Goal: Task Accomplishment & Management: Use online tool/utility

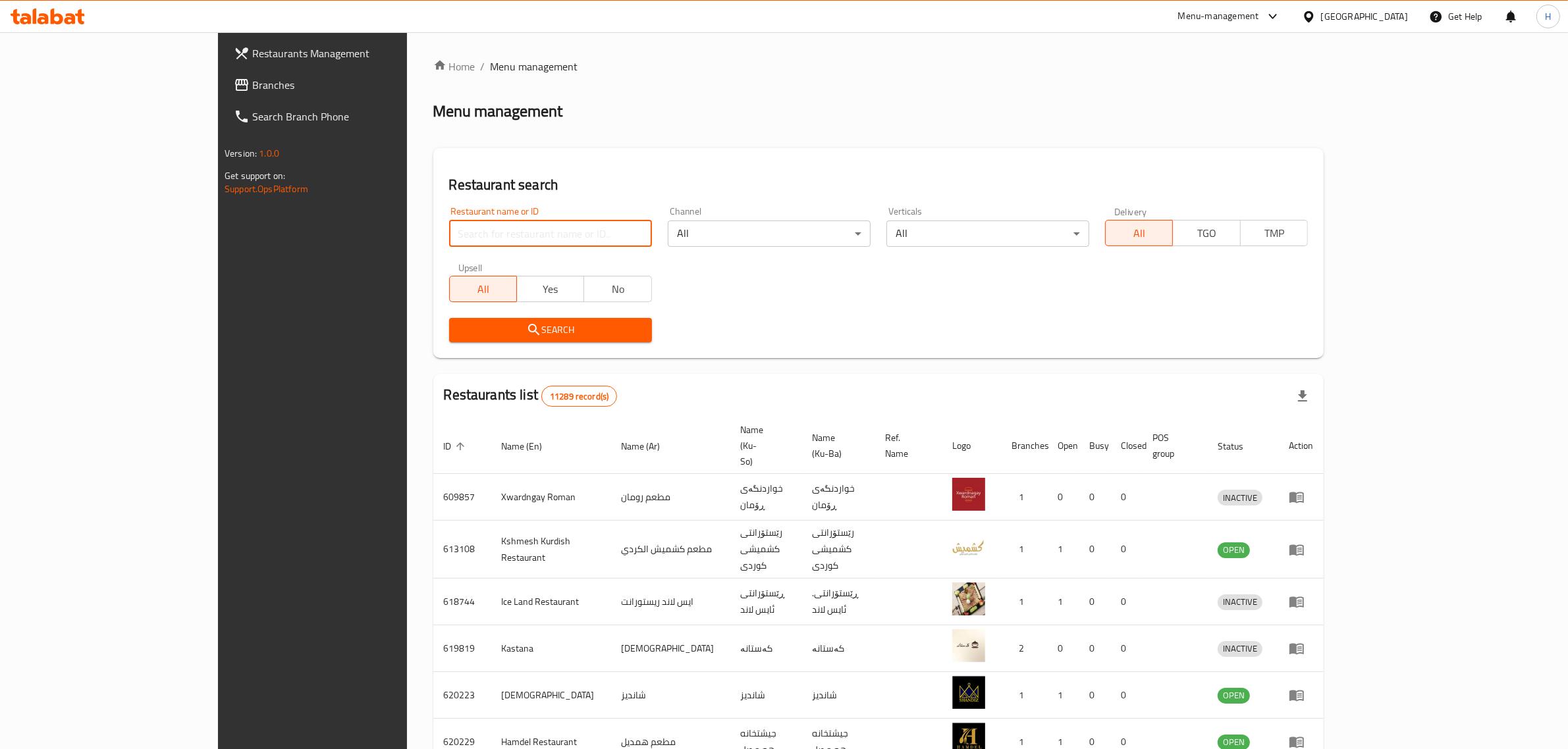
drag, startPoint x: 0, startPoint y: 0, endPoint x: 505, endPoint y: 226, distance: 553.3
click at [505, 226] on input "search" at bounding box center [550, 234] width 203 height 26
click button "Search" at bounding box center [550, 330] width 203 height 25
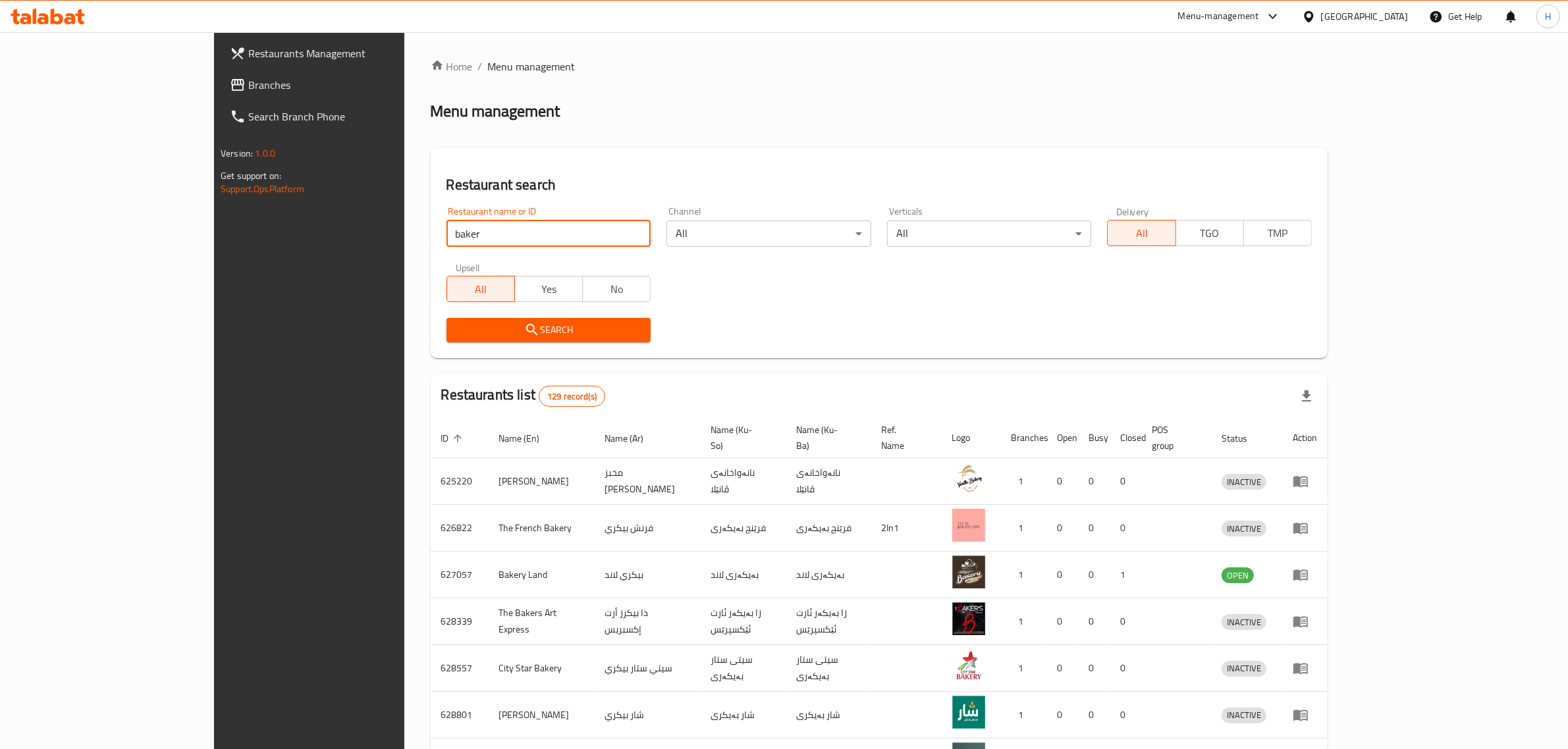
click at [1269, 378] on div "Restaurants list 129 record(s)" at bounding box center [879, 396] width 897 height 44
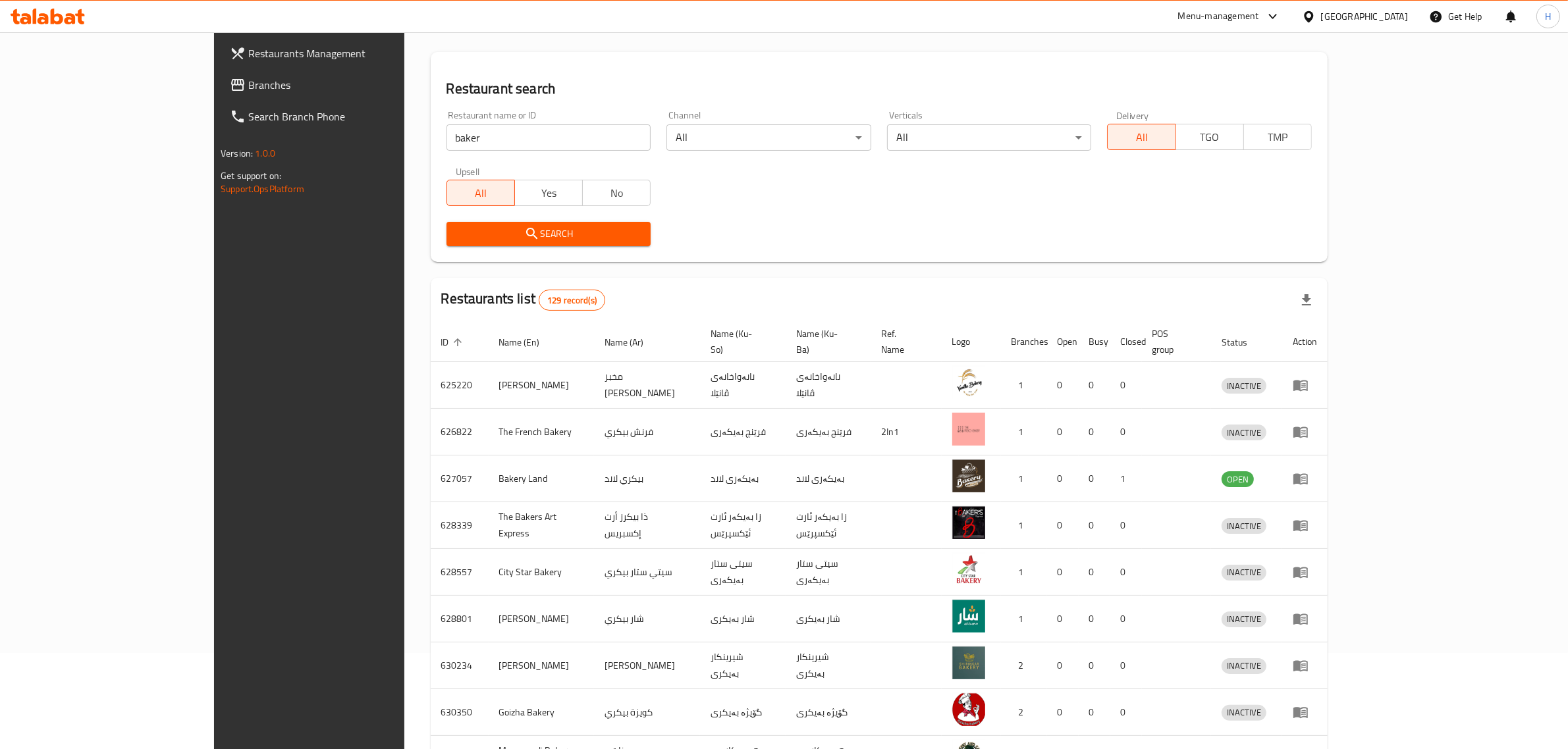
scroll to position [231, 0]
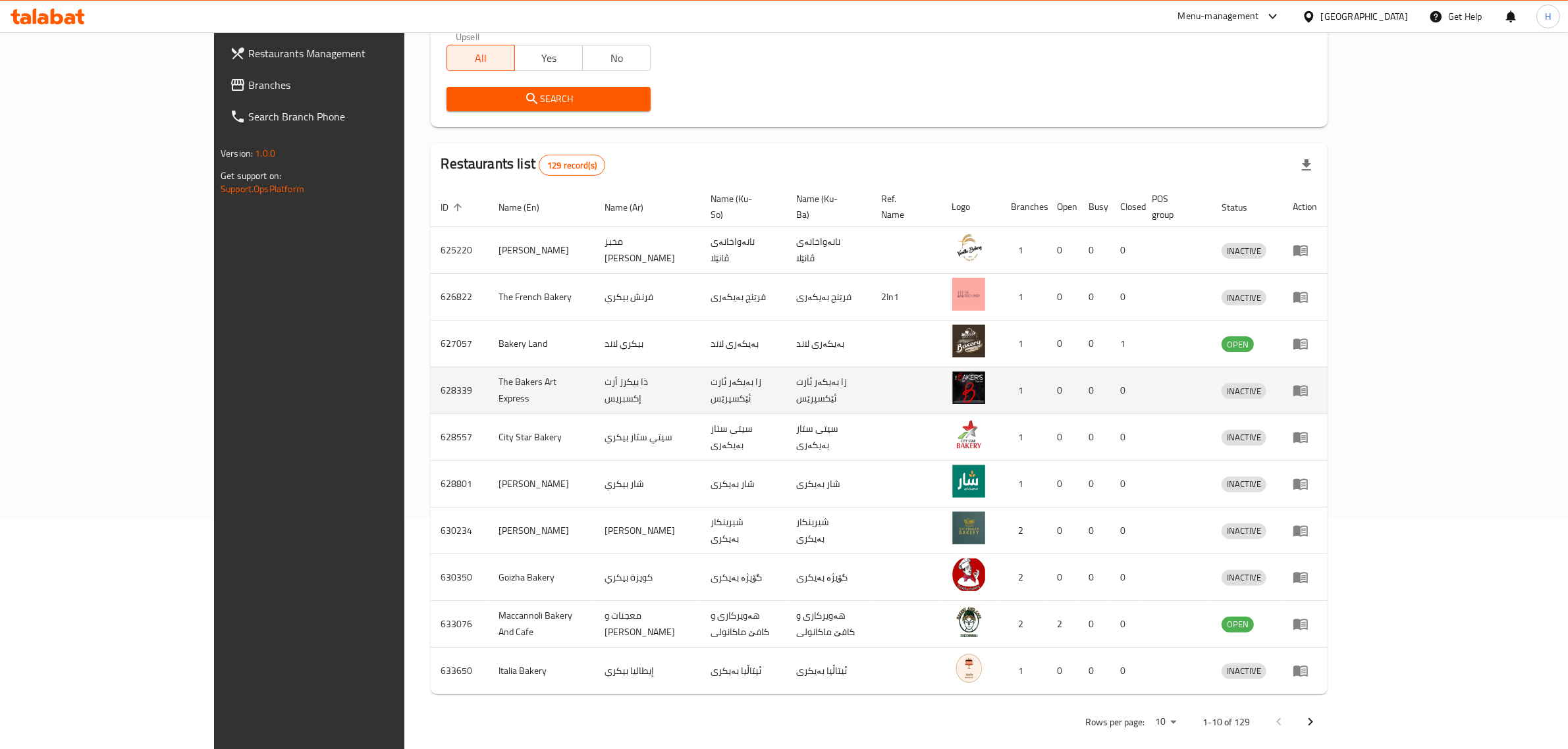
click at [985, 379] on img "enhanced table" at bounding box center [968, 387] width 33 height 33
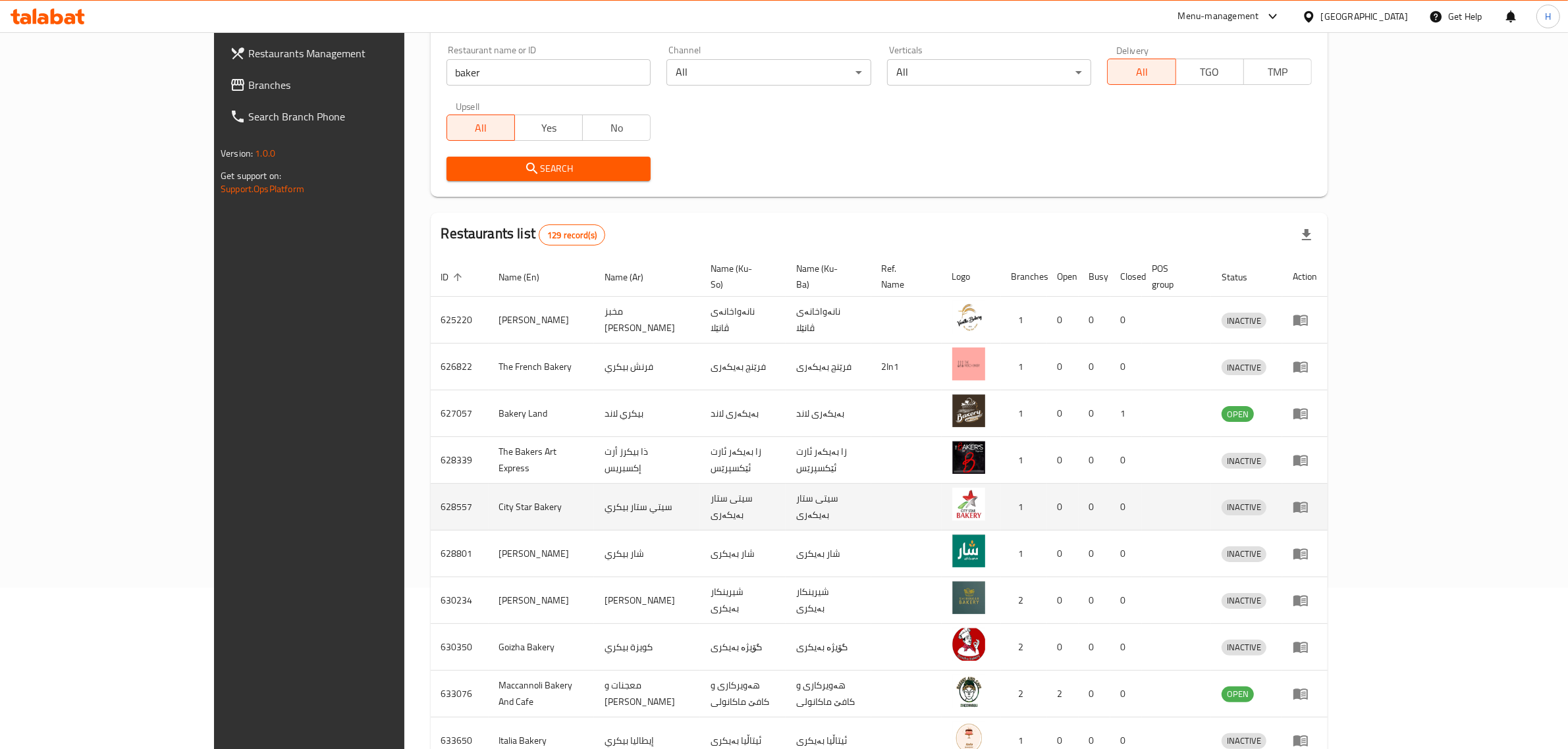
scroll to position [133, 0]
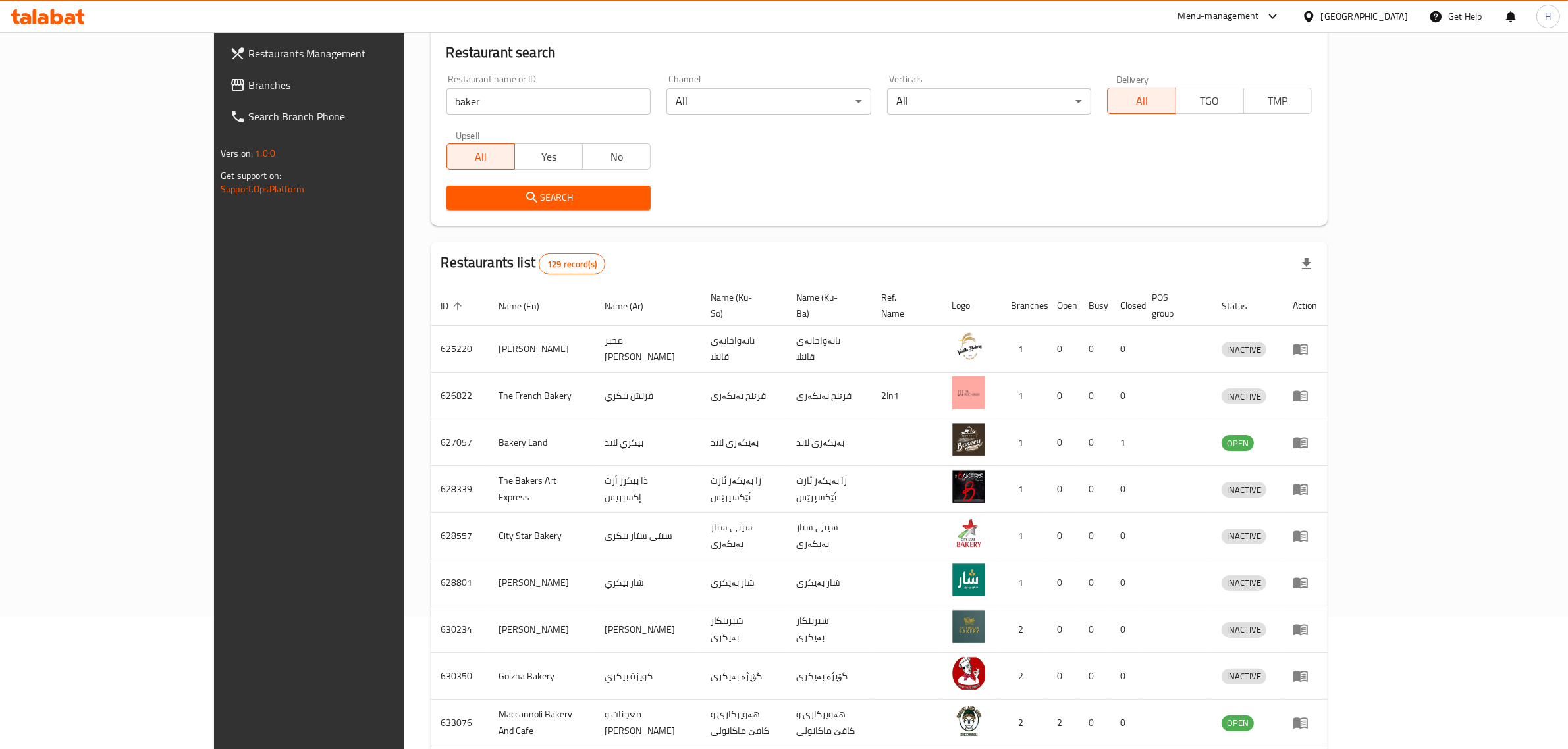
click at [447, 102] on input "baker" at bounding box center [549, 101] width 205 height 26
type input "mr. baker"
click button "Search" at bounding box center [549, 198] width 205 height 25
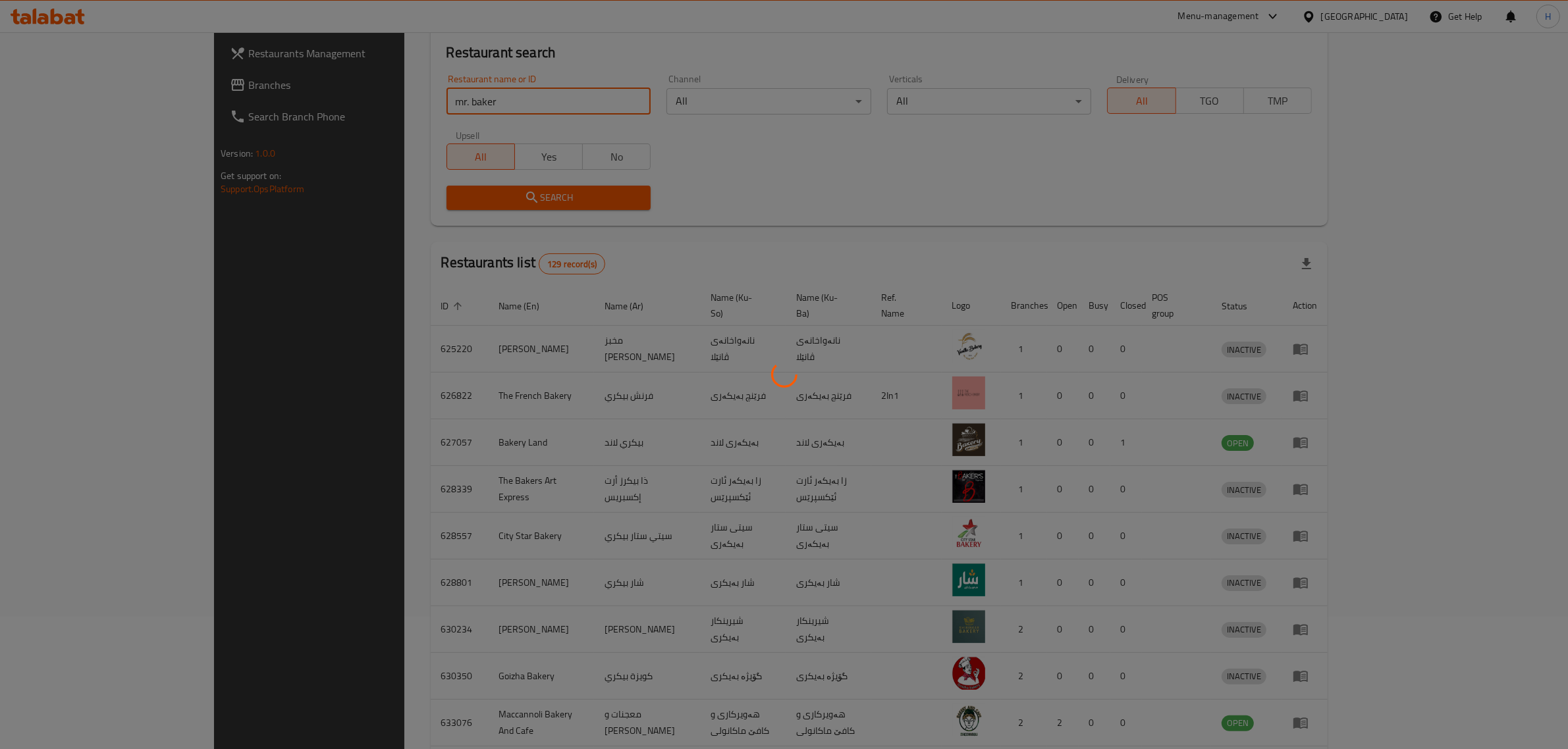
scroll to position [0, 0]
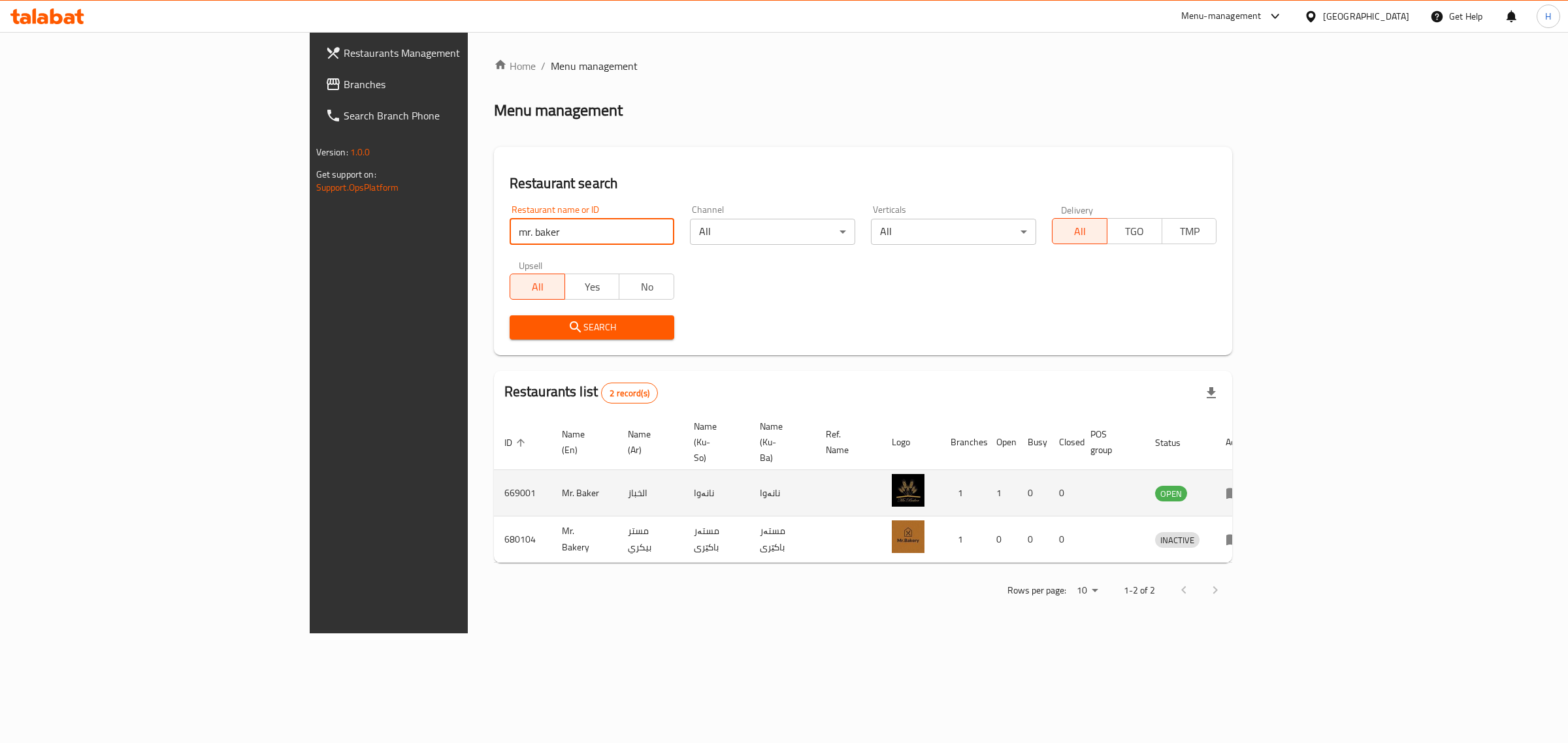
click at [1241, 489] on icon "enhanced table" at bounding box center [1233, 494] width 14 height 11
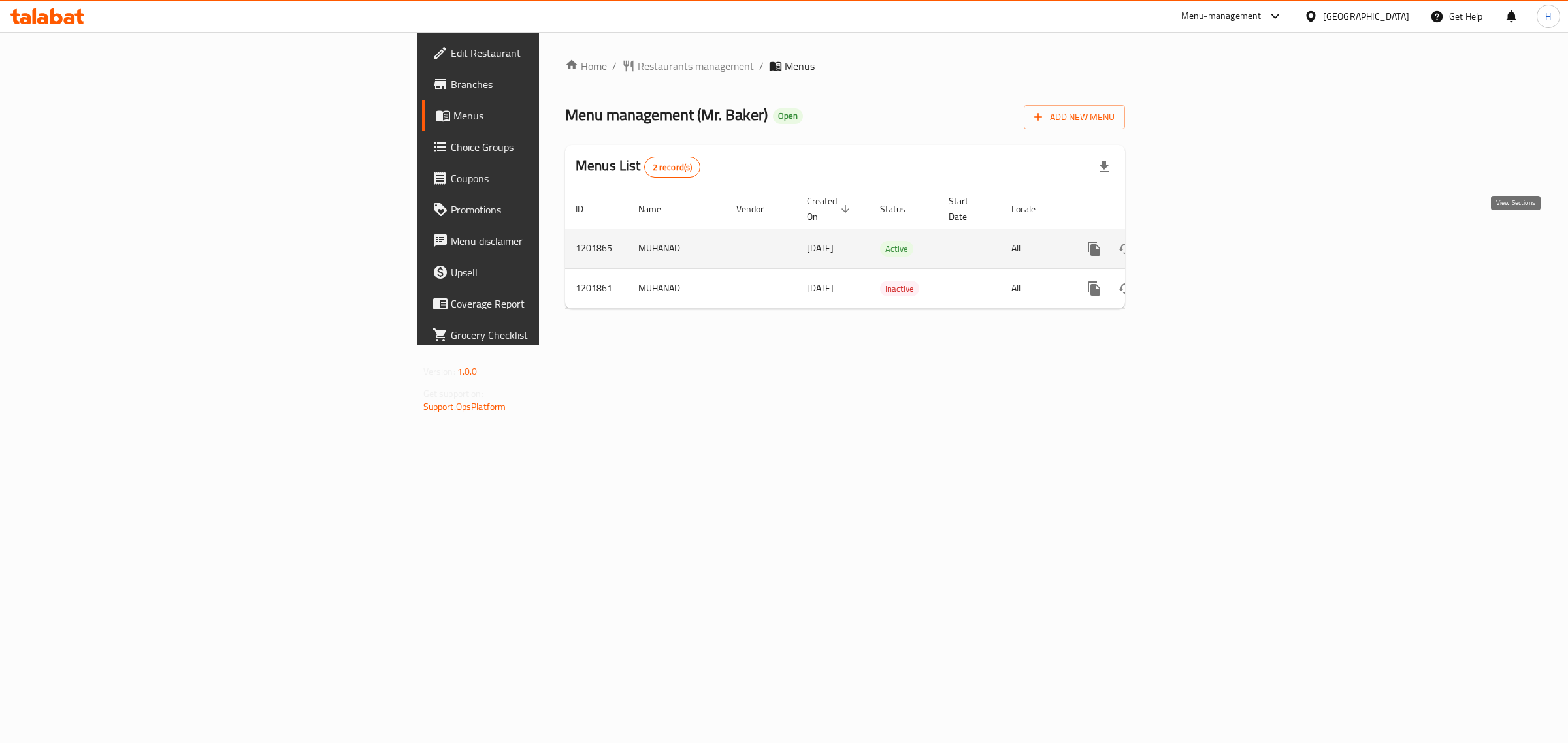
click at [1196, 241] on icon "enhanced table" at bounding box center [1188, 249] width 16 height 16
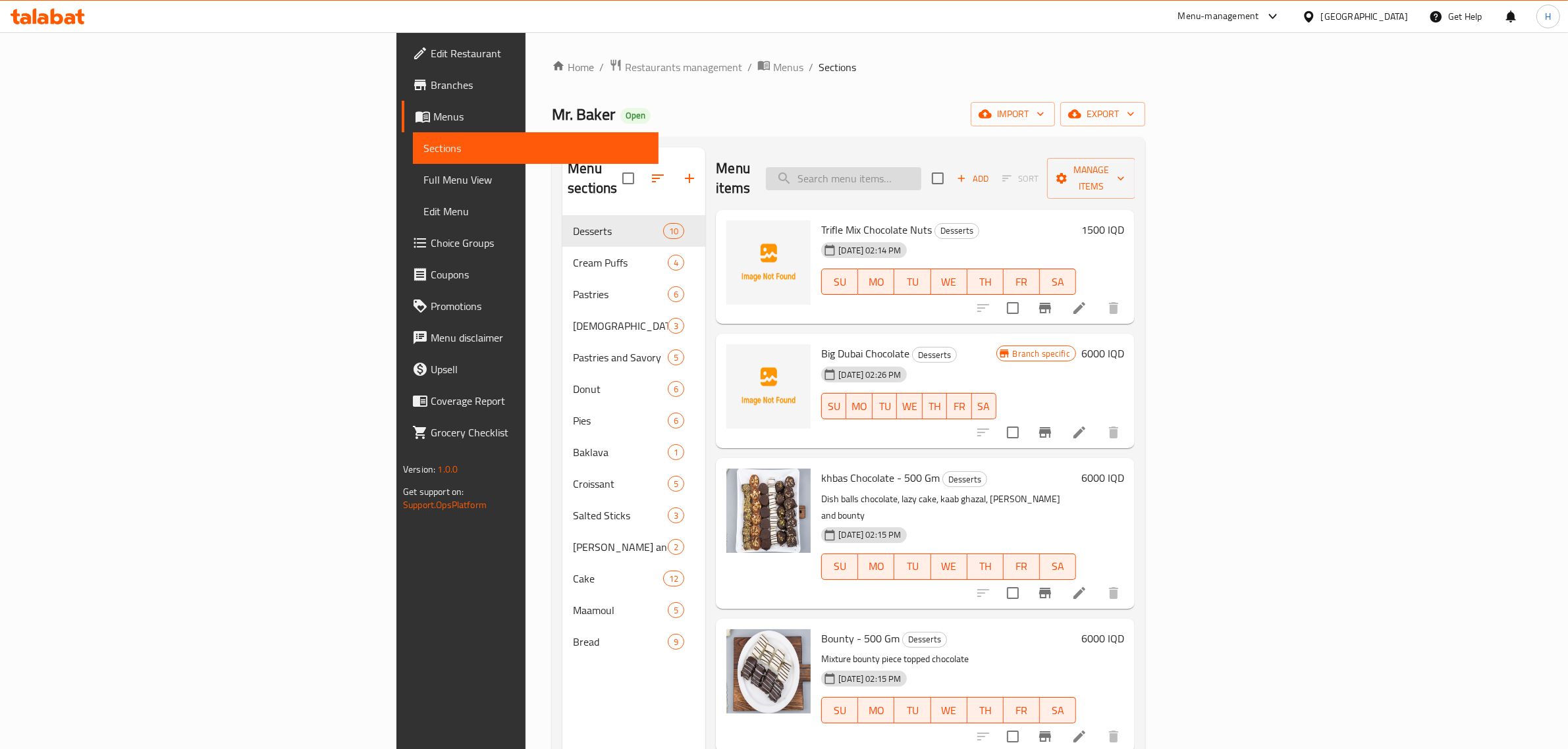
click at [921, 167] on input "search" at bounding box center [844, 178] width 156 height 23
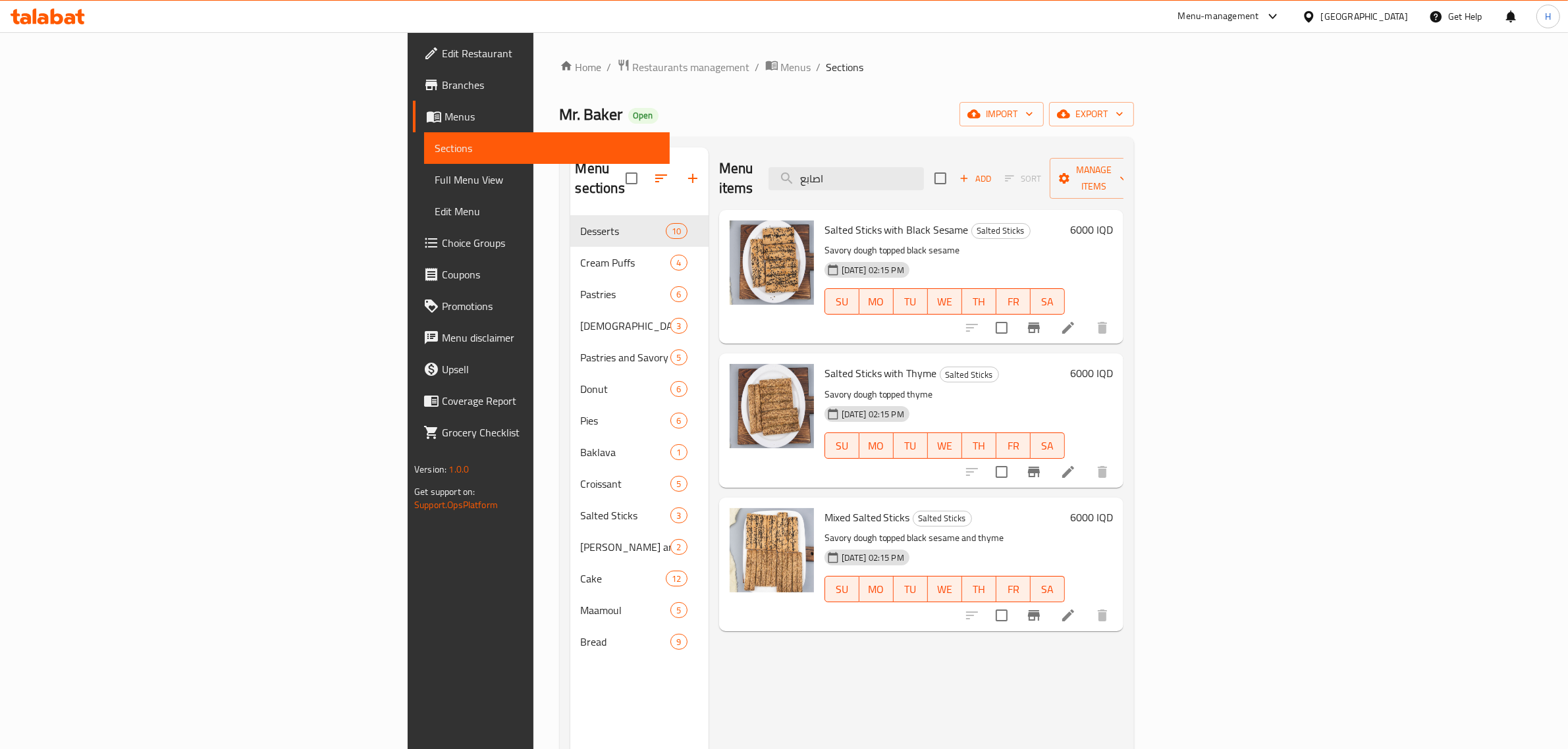
type input "اصابع"
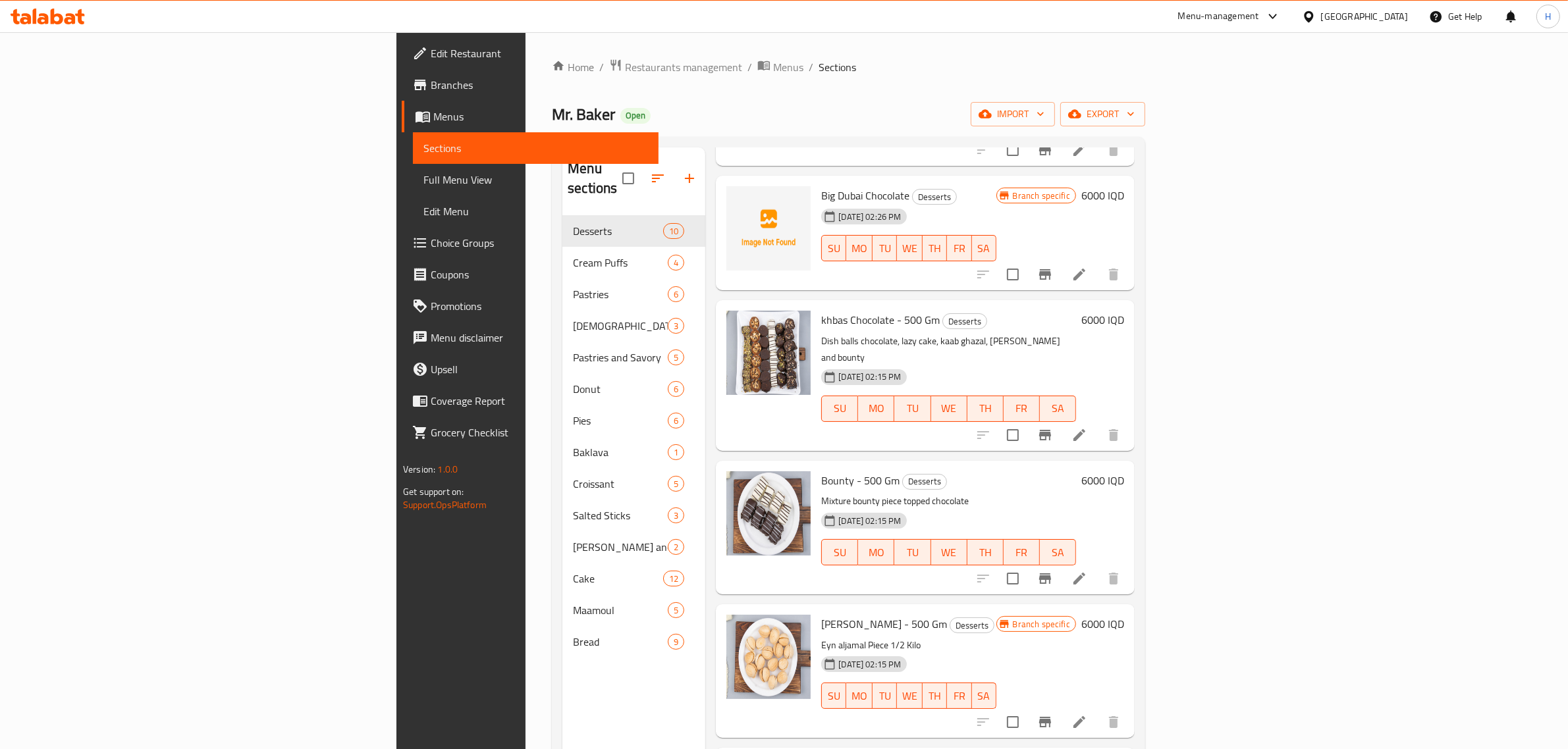
scroll to position [411, 0]
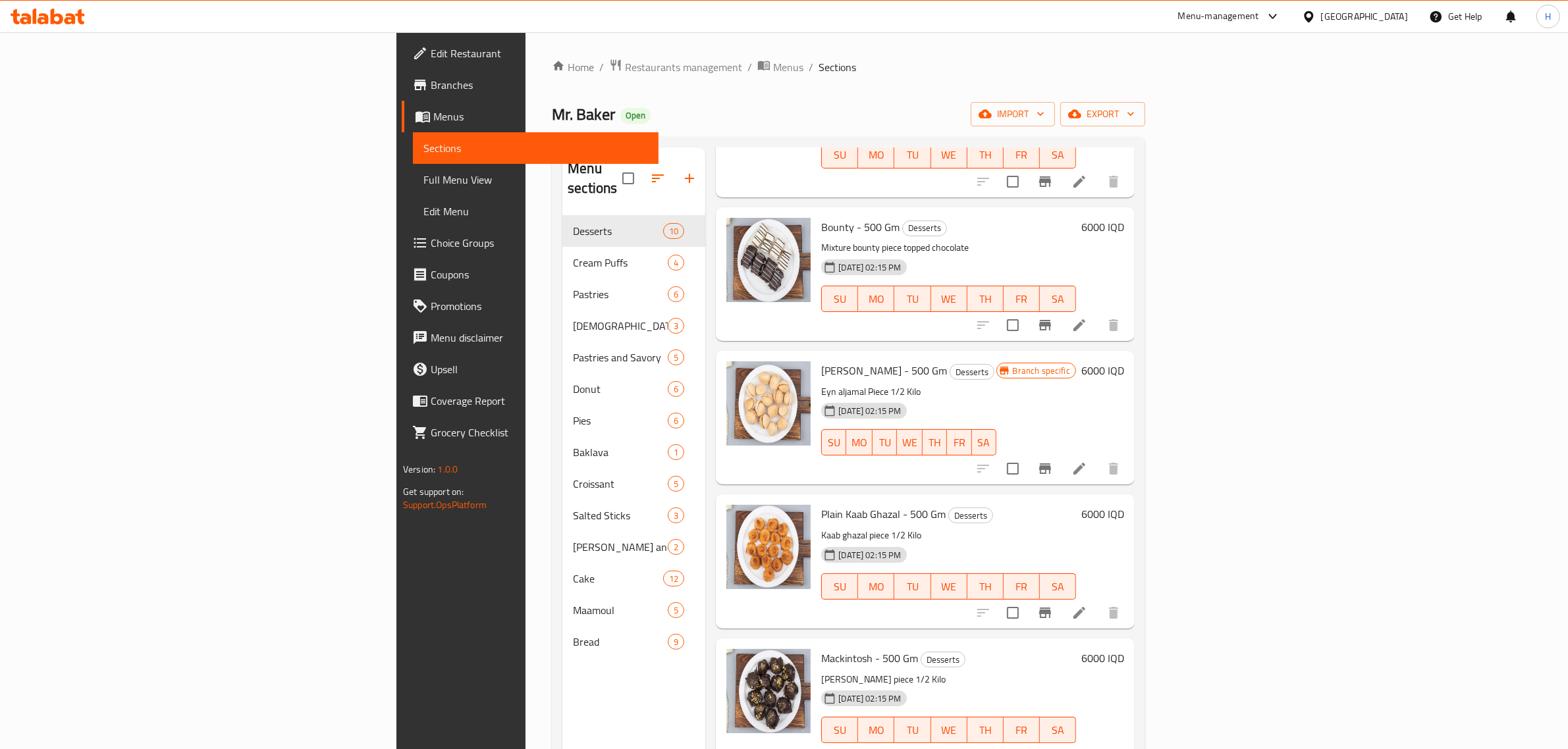
click at [894, 218] on h6 "Bounty - 500 Gm Desserts" at bounding box center [948, 226] width 255 height 18
click at [903, 221] on span "Desserts" at bounding box center [924, 228] width 44 height 15
